Goal: Register for event/course

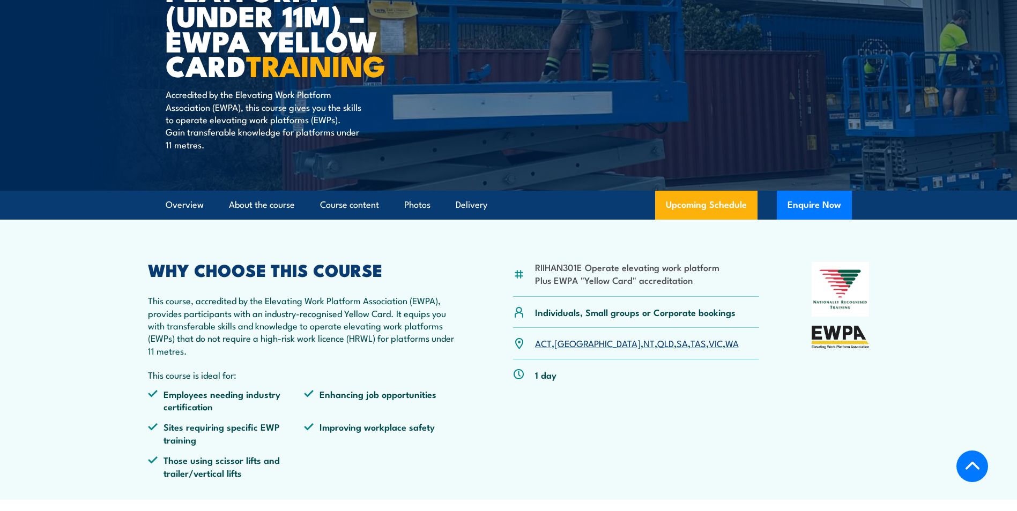
scroll to position [214, 0]
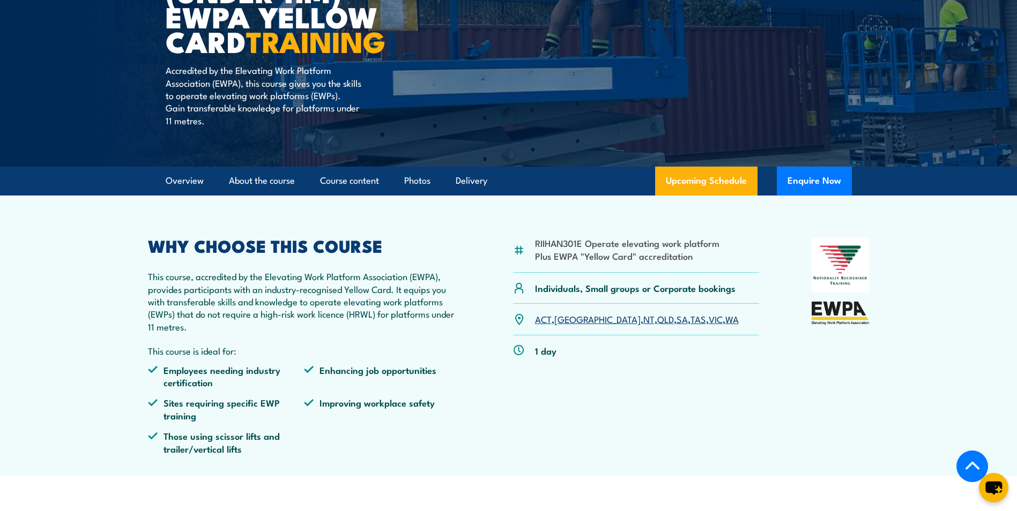
click at [709, 322] on link "VIC" at bounding box center [716, 318] width 14 height 13
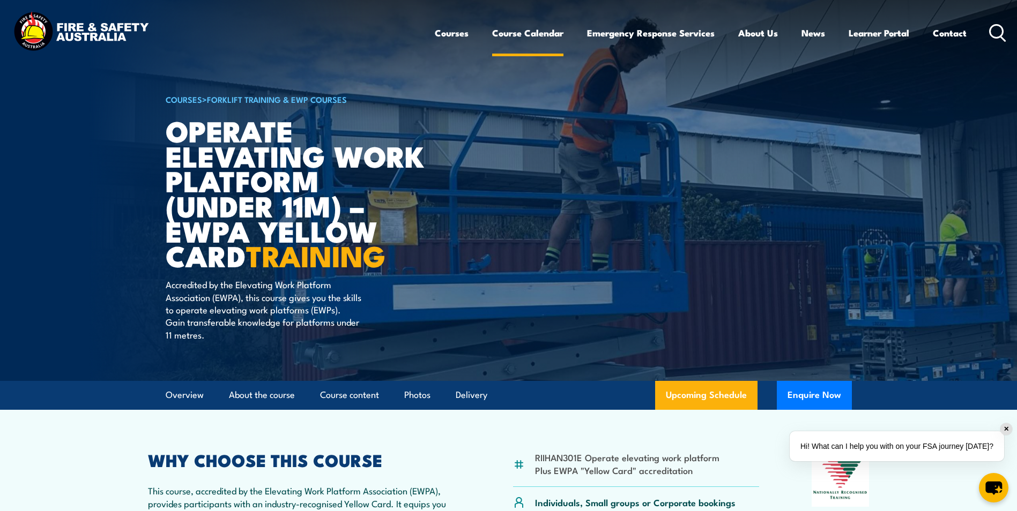
click at [523, 32] on link "Course Calendar" at bounding box center [527, 33] width 71 height 28
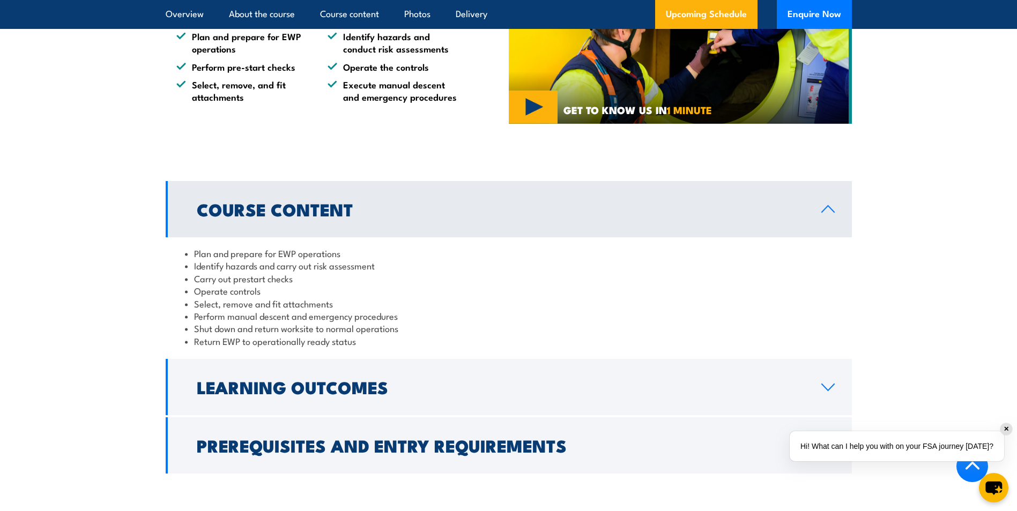
scroll to position [965, 0]
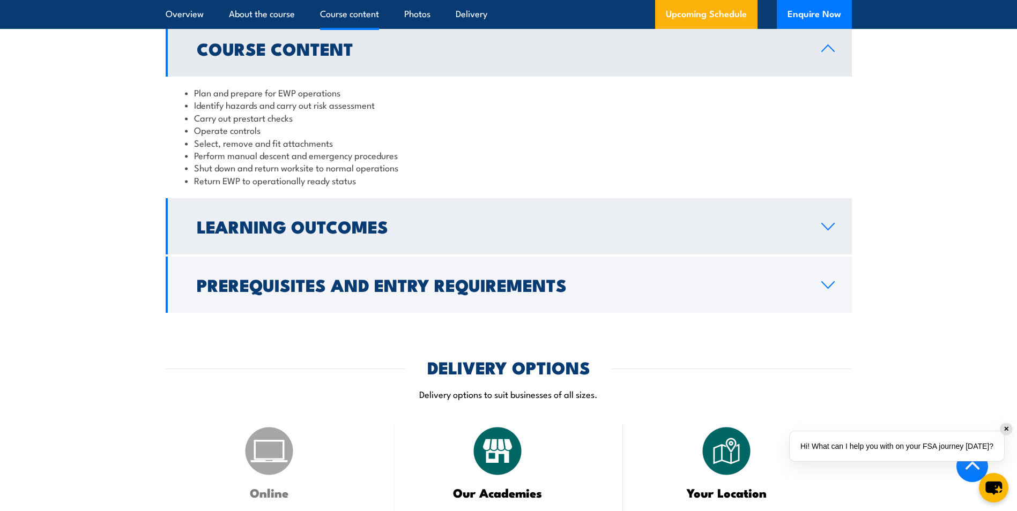
click at [328, 232] on h2 "Learning Outcomes" at bounding box center [500, 226] width 607 height 15
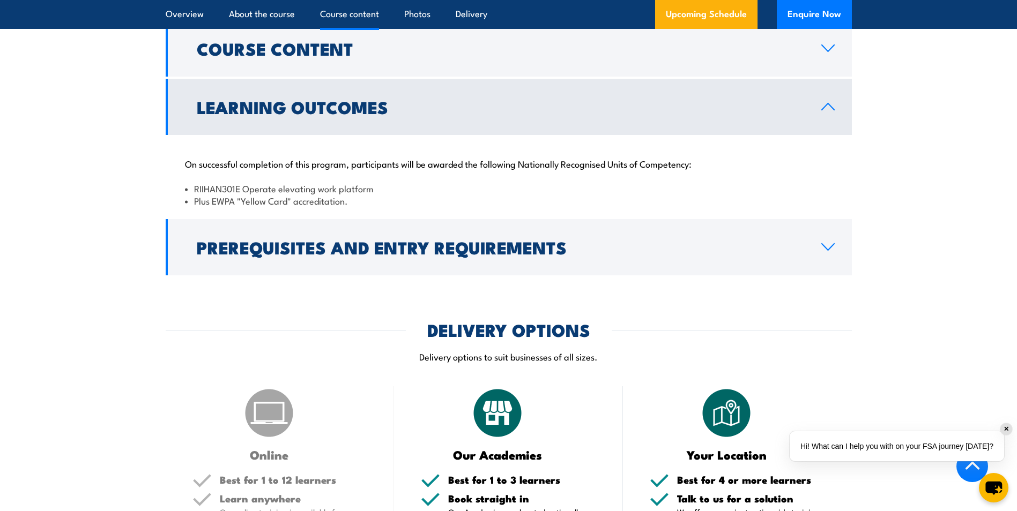
click at [359, 109] on h2 "Learning Outcomes" at bounding box center [500, 106] width 607 height 15
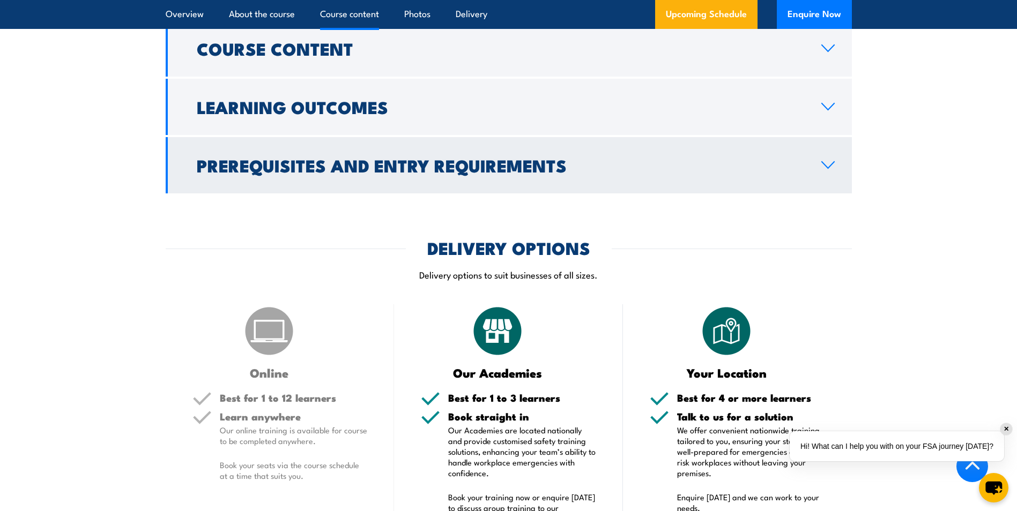
click at [356, 161] on h2 "Prerequisites and Entry Requirements" at bounding box center [500, 165] width 607 height 15
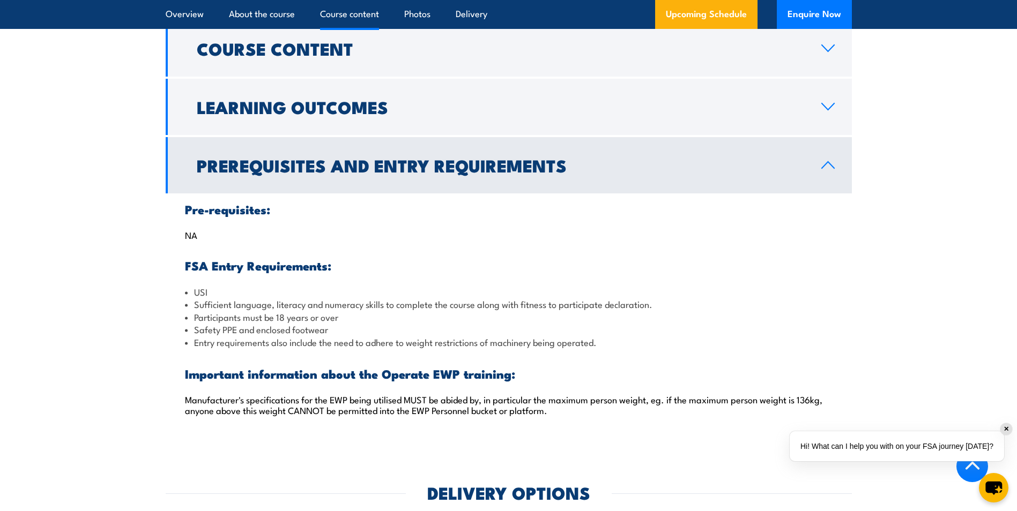
click at [367, 173] on h2 "Prerequisites and Entry Requirements" at bounding box center [500, 165] width 607 height 15
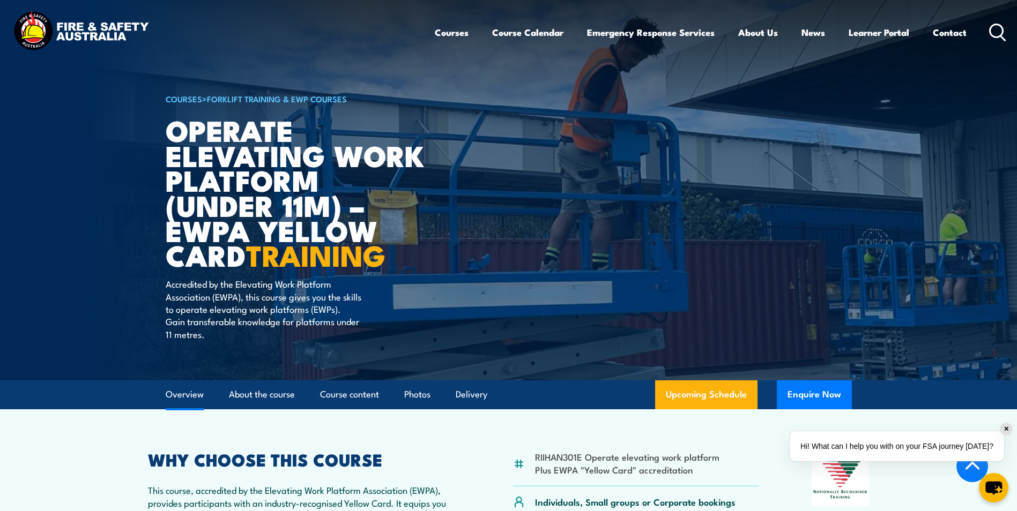
scroll to position [0, 0]
